Goal: Navigation & Orientation: Find specific page/section

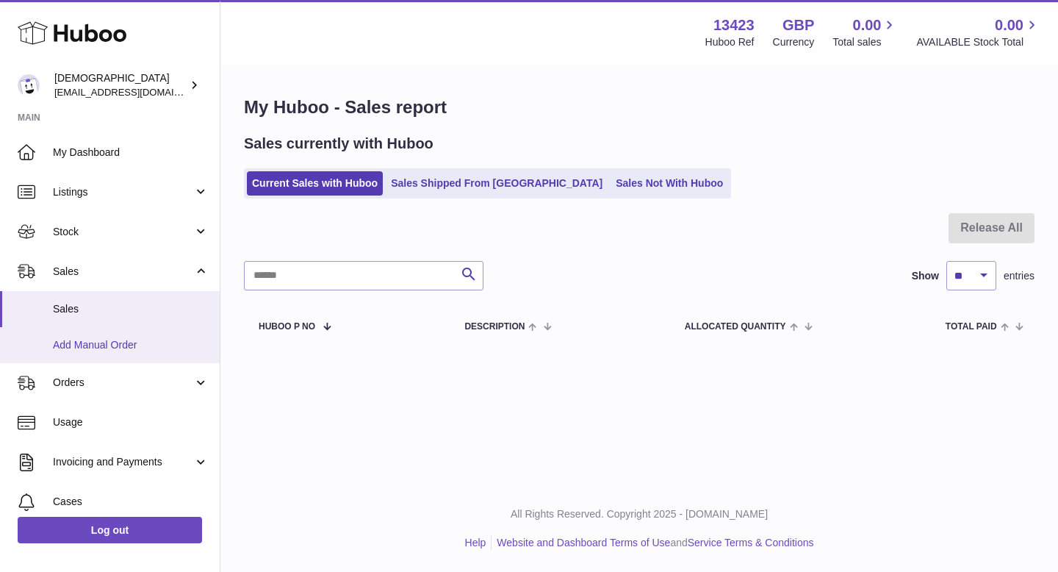
click at [115, 340] on span "Add Manual Order" at bounding box center [131, 345] width 156 height 14
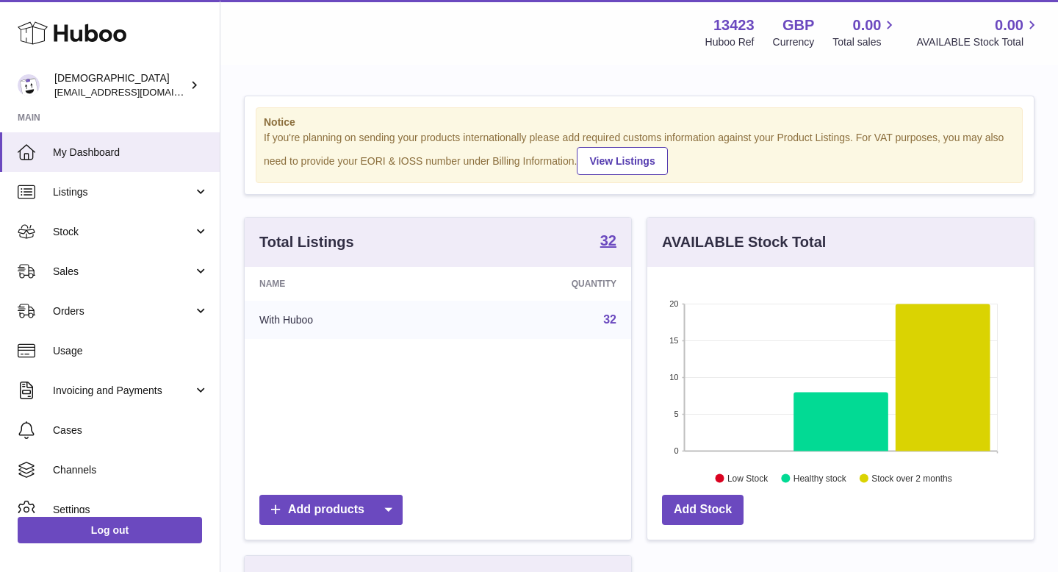
scroll to position [229, 387]
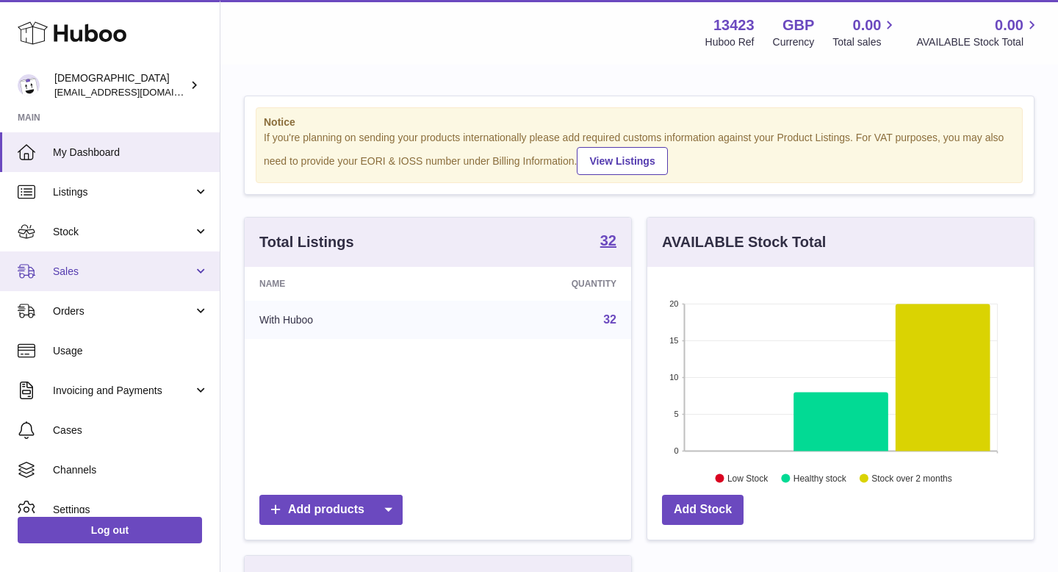
click at [96, 284] on link "Sales" at bounding box center [110, 271] width 220 height 40
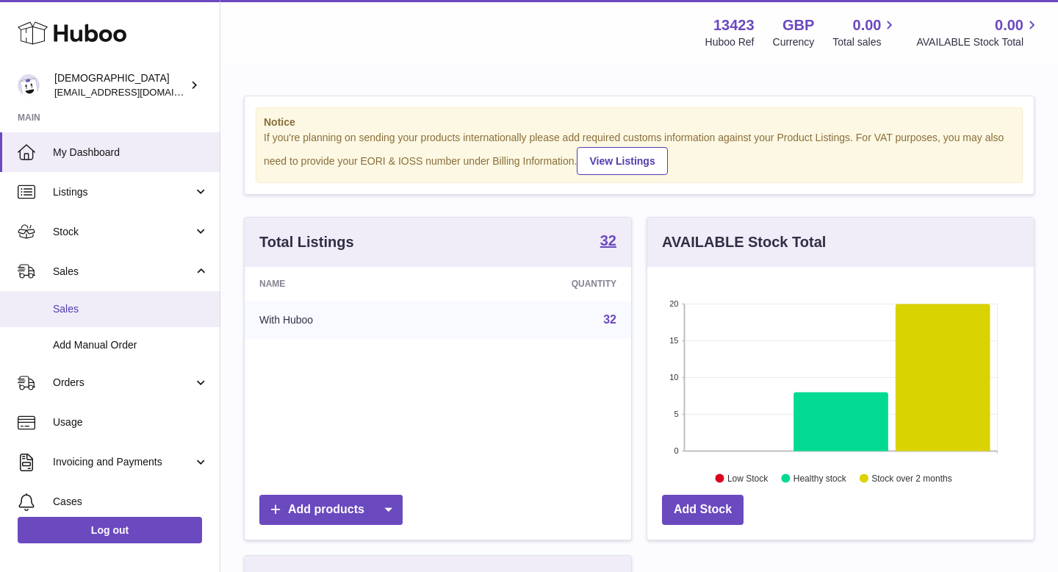
click at [96, 299] on link "Sales" at bounding box center [110, 309] width 220 height 36
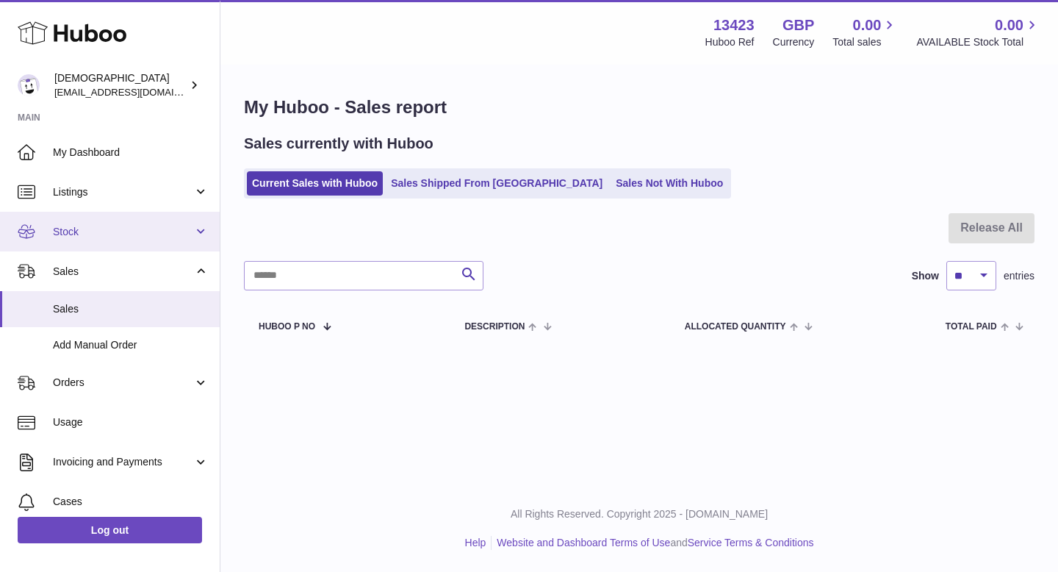
click at [95, 240] on link "Stock" at bounding box center [110, 232] width 220 height 40
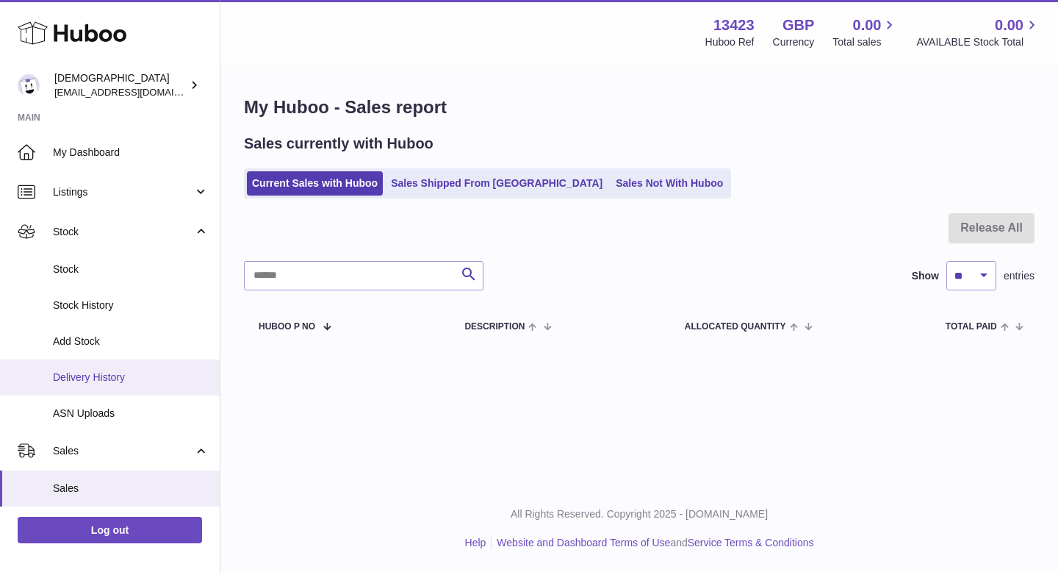
click at [102, 366] on link "Delivery History" at bounding box center [110, 377] width 220 height 36
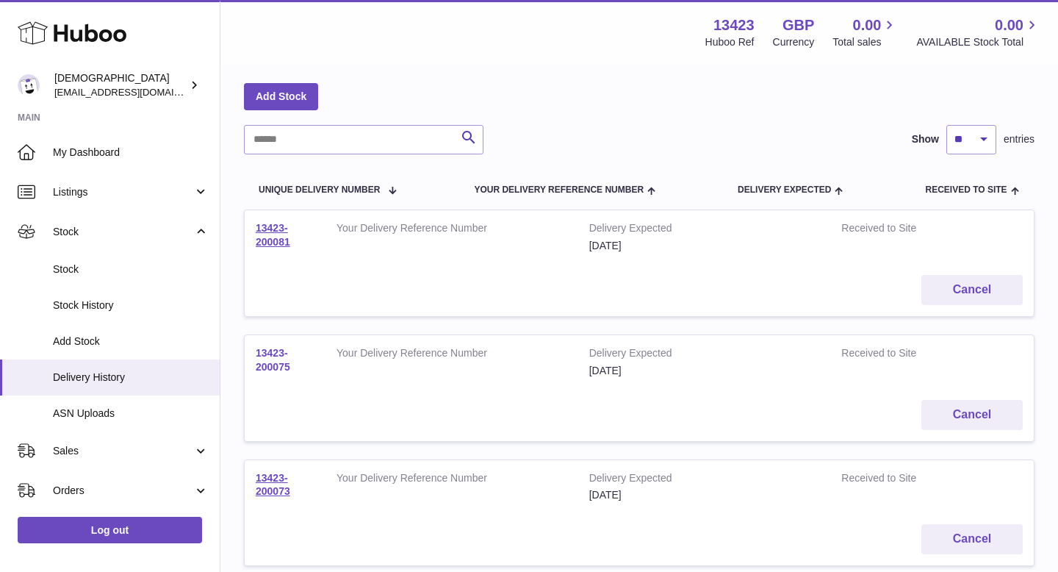
scroll to position [60, 0]
